Goal: Navigation & Orientation: Go to known website

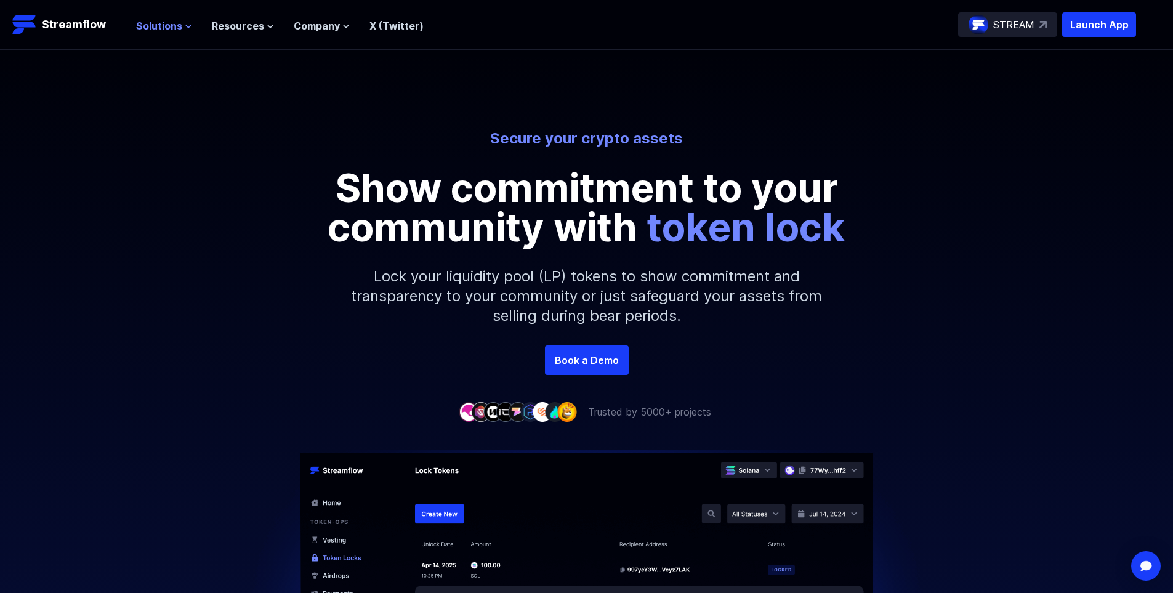
click at [188, 26] on icon at bounding box center [188, 26] width 5 height 2
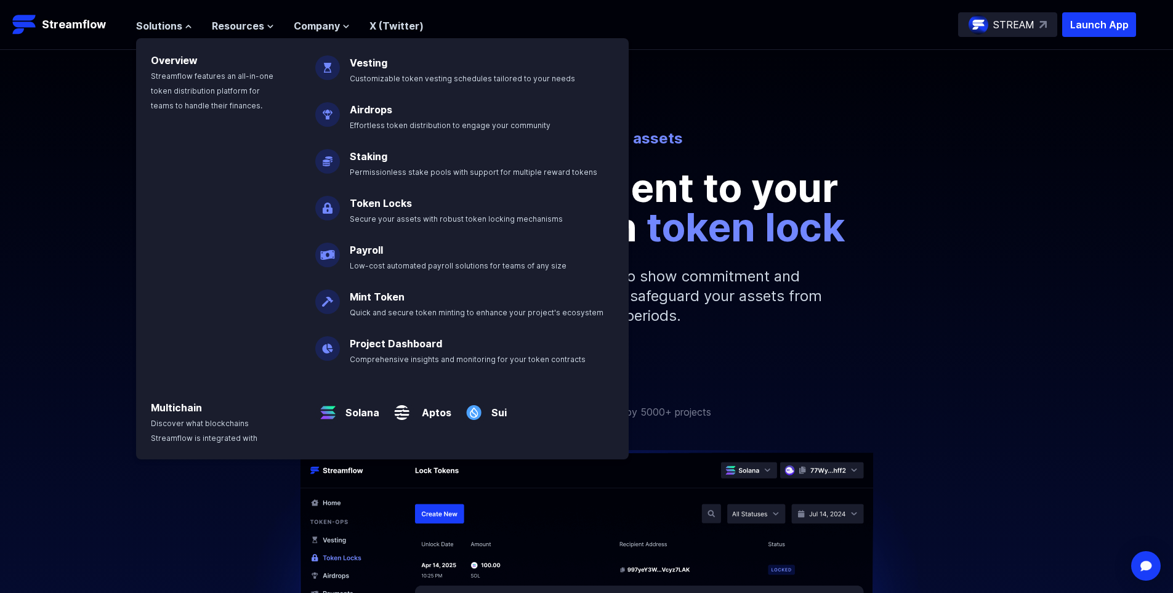
click at [281, 26] on ul "Solutions Overview Streamflow features an all-in-one token distribution platfor…" at bounding box center [280, 25] width 288 height 15
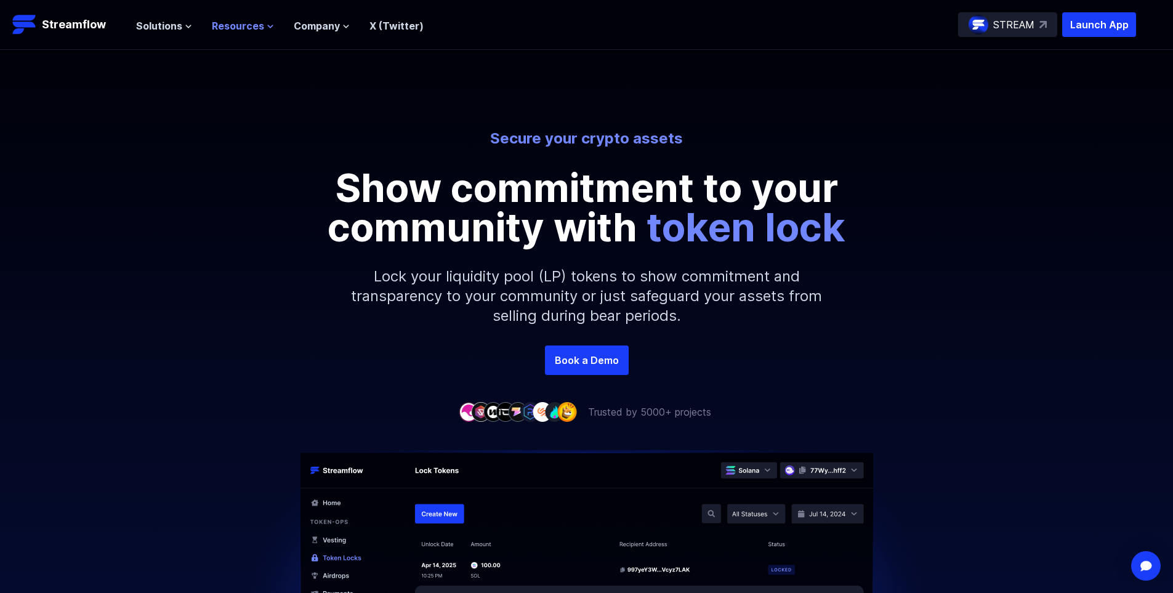
click at [250, 31] on span "Resources" at bounding box center [238, 25] width 52 height 15
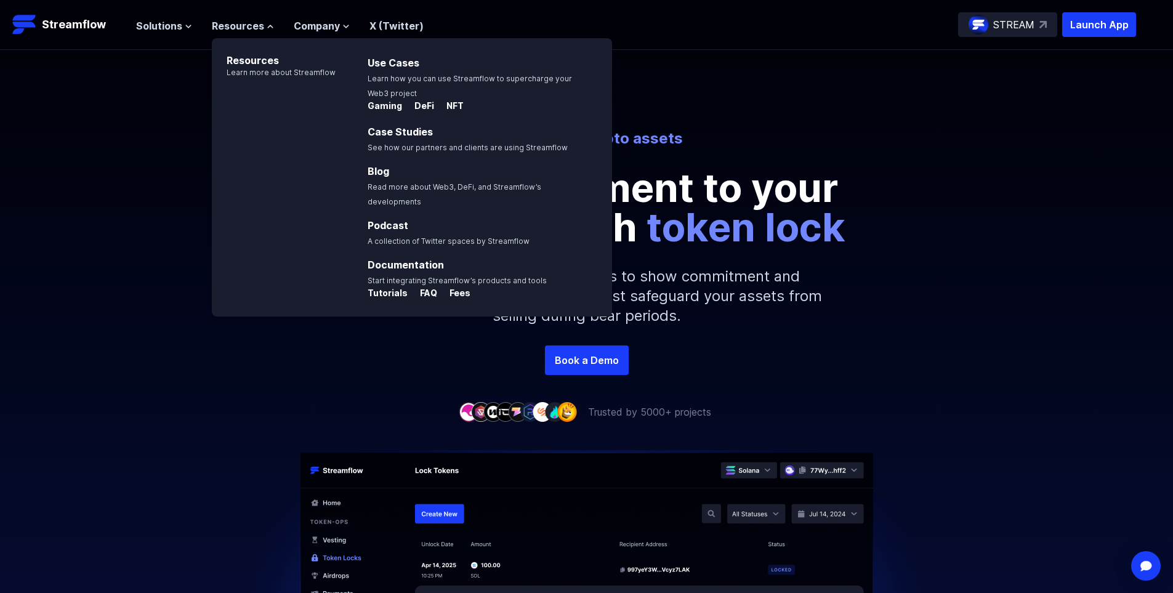
click at [178, 181] on div "Secure your crypto assets Show commitment to your community with token lock Loc…" at bounding box center [586, 237] width 1173 height 217
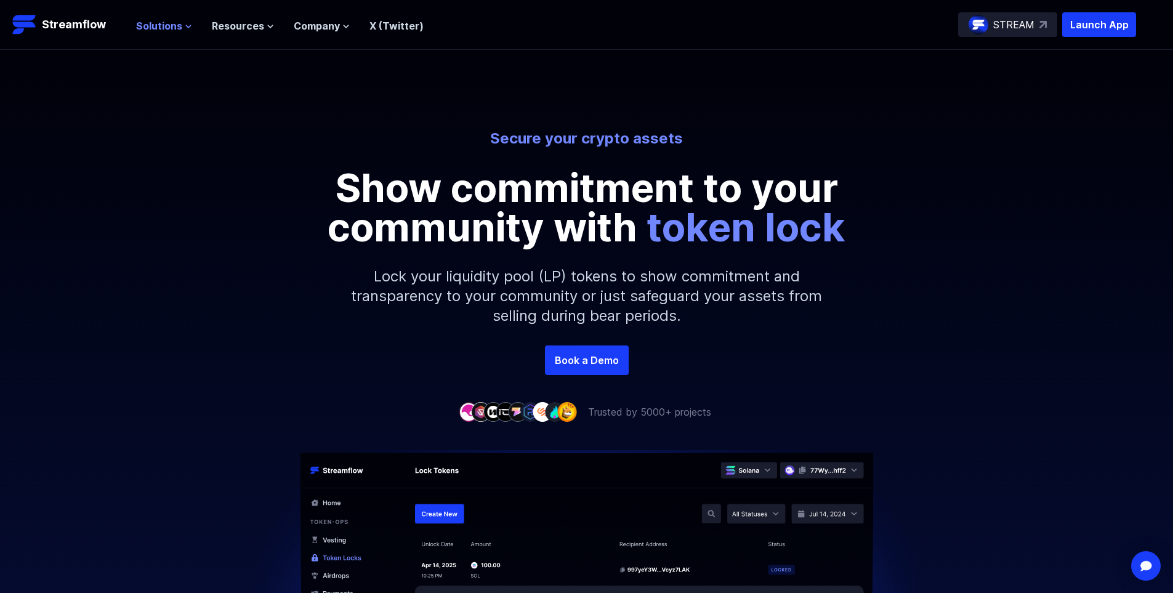
click at [154, 23] on span "Solutions" at bounding box center [159, 25] width 46 height 15
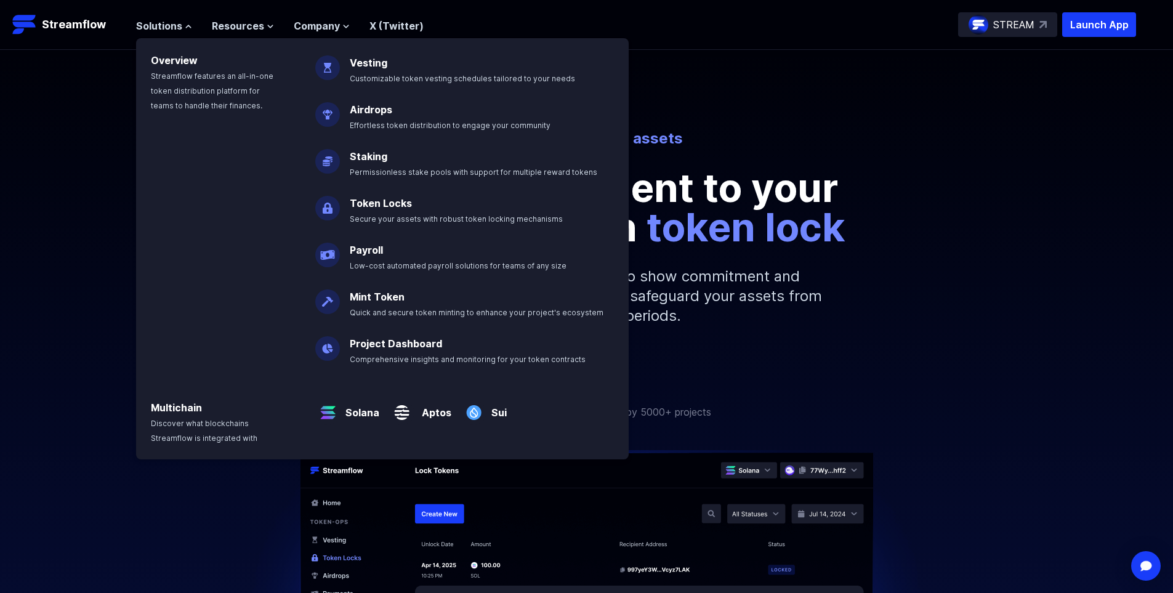
click at [331, 208] on img at bounding box center [327, 203] width 25 height 34
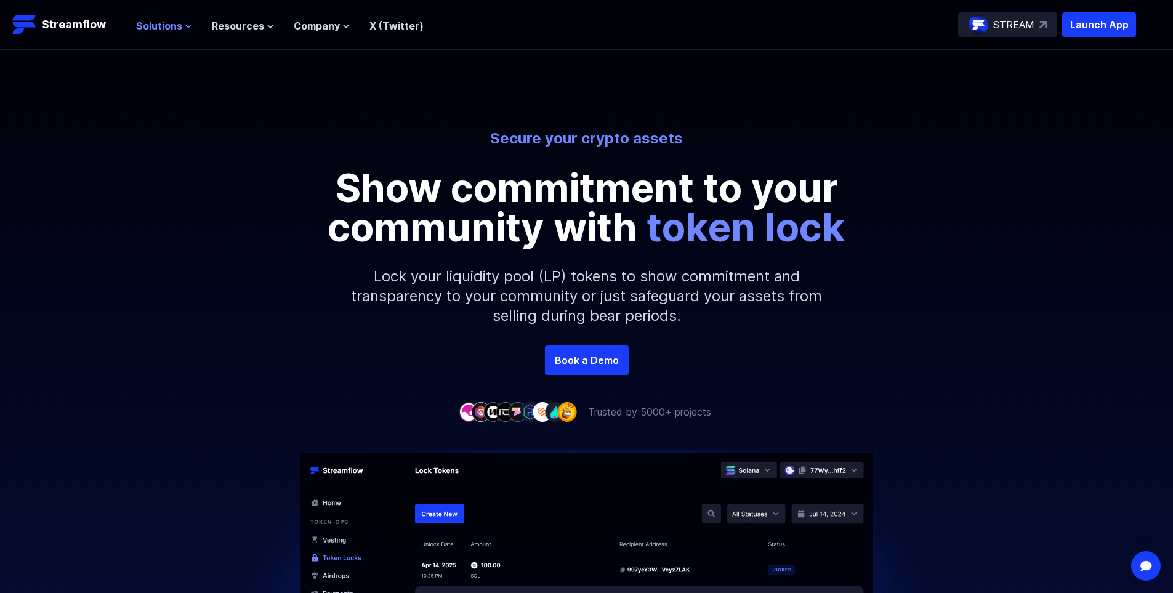
click at [190, 30] on button "Solutions" at bounding box center [164, 25] width 56 height 15
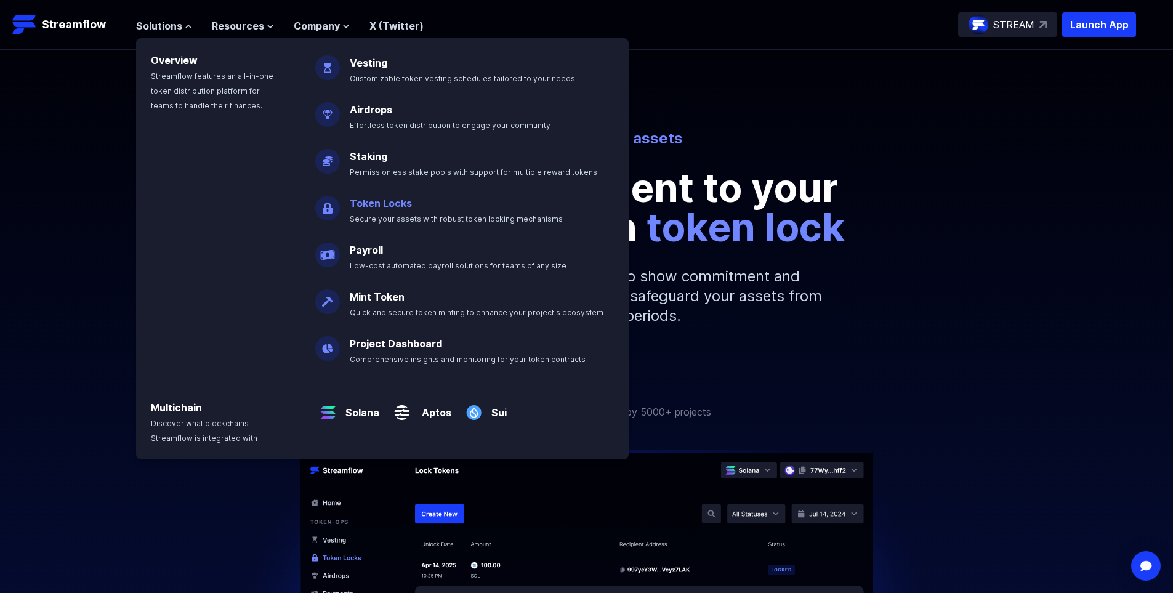
click at [352, 201] on link "Token Locks" at bounding box center [381, 203] width 62 height 12
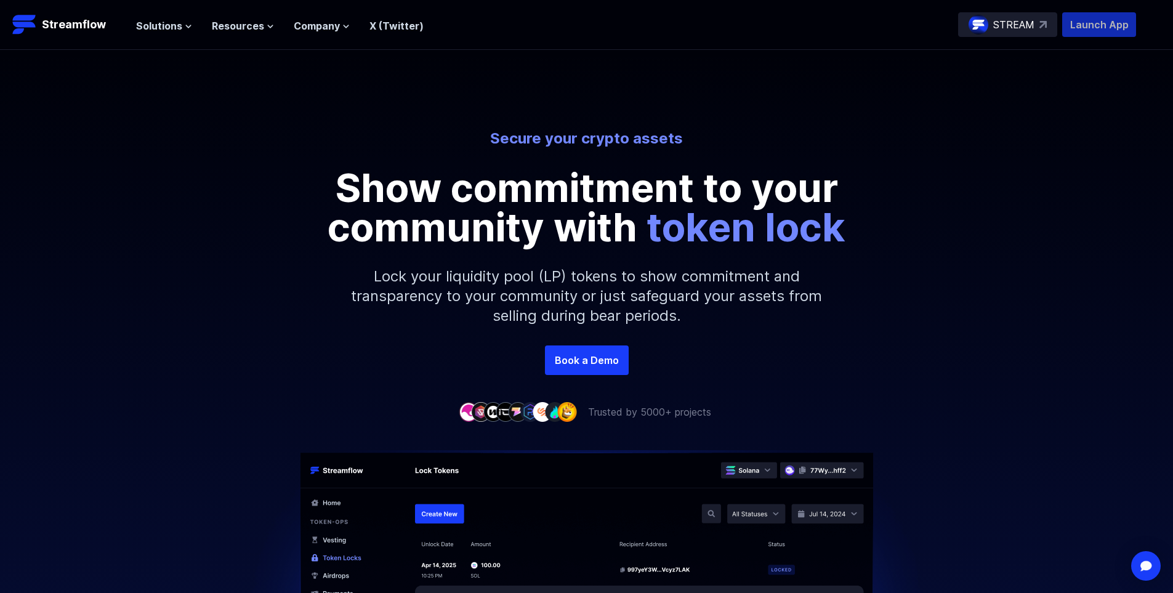
click at [1117, 26] on p "Launch App" at bounding box center [1100, 24] width 74 height 25
drag, startPoint x: 816, startPoint y: 105, endPoint x: 795, endPoint y: 118, distance: 25.1
